Goal: Find contact information: Find contact information

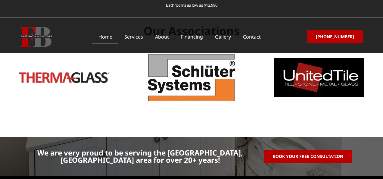
scroll to position [1913, 0]
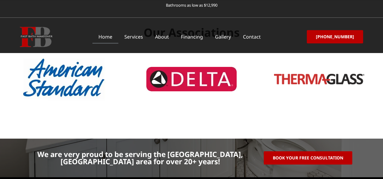
drag, startPoint x: 95, startPoint y: 152, endPoint x: 145, endPoint y: 161, distance: 50.5
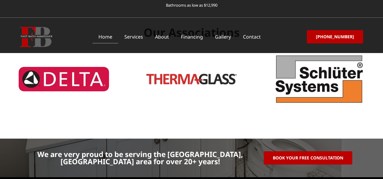
copy p "[STREET_ADDRESS]"
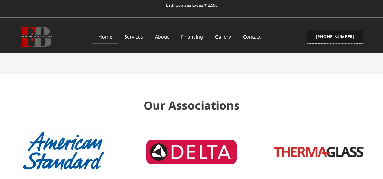
scroll to position [1842, 0]
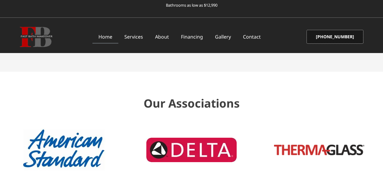
drag, startPoint x: 358, startPoint y: 36, endPoint x: 111, endPoint y: 1, distance: 249.5
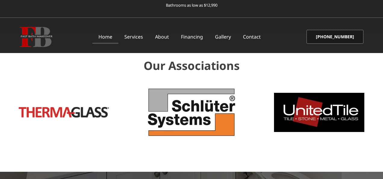
scroll to position [1878, 0]
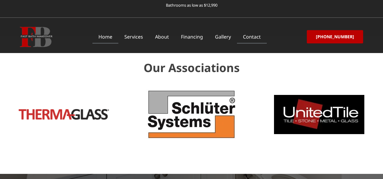
click at [259, 37] on link "Contact" at bounding box center [252, 37] width 30 height 14
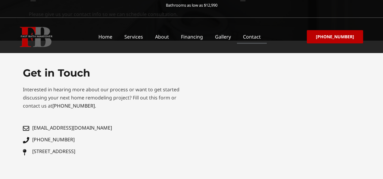
scroll to position [121, 0]
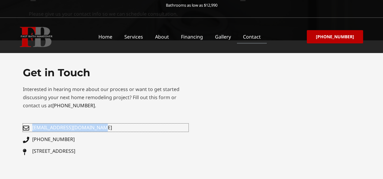
drag, startPoint x: 52, startPoint y: 126, endPoint x: 91, endPoint y: 0, distance: 131.7
click at [0, 0] on div "Bathrooms as low as $12,990 Home Services About Financing Gallery Contact Menu …" at bounding box center [191, 125] width 383 height 493
click at [78, 137] on link "[PHONE_NUMBER]" at bounding box center [105, 139] width 165 height 8
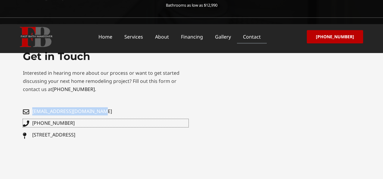
scroll to position [0, 0]
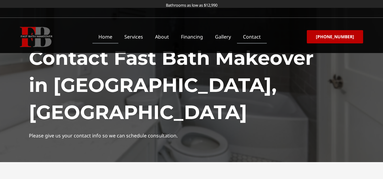
click at [115, 41] on link "Home" at bounding box center [105, 37] width 26 height 14
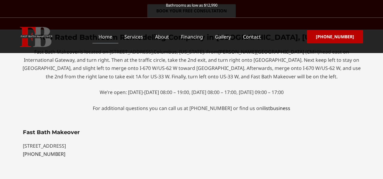
scroll to position [1634, 0]
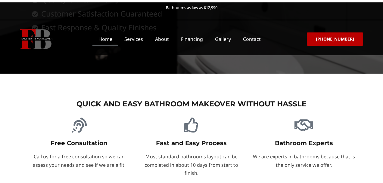
scroll to position [277, 0]
